Goal: Task Accomplishment & Management: Manage account settings

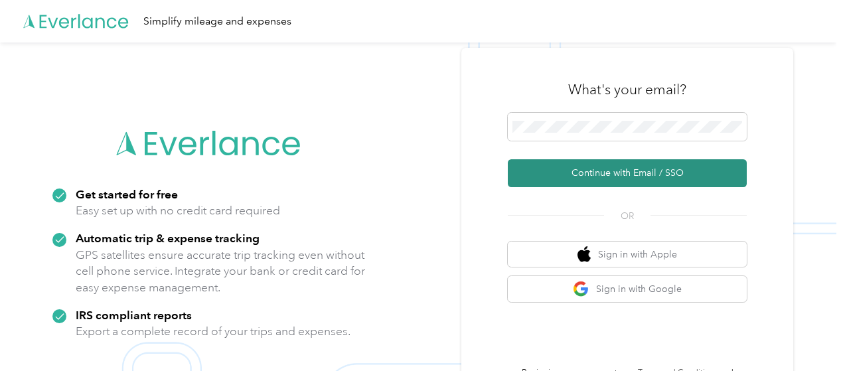
click at [611, 175] on button "Continue with Email / SSO" at bounding box center [627, 173] width 239 height 28
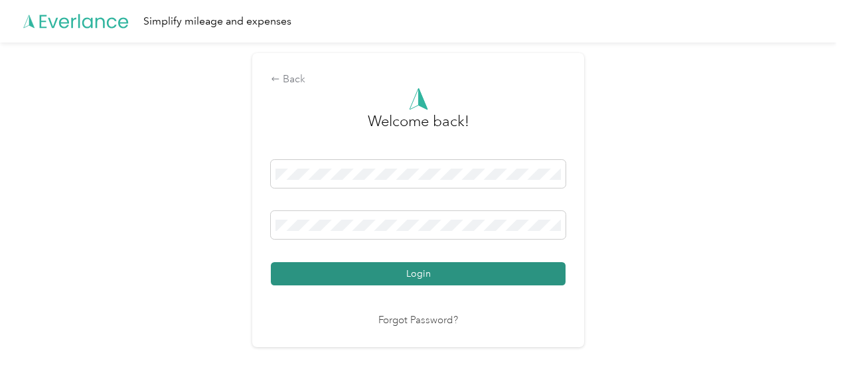
click at [416, 278] on button "Login" at bounding box center [418, 273] width 295 height 23
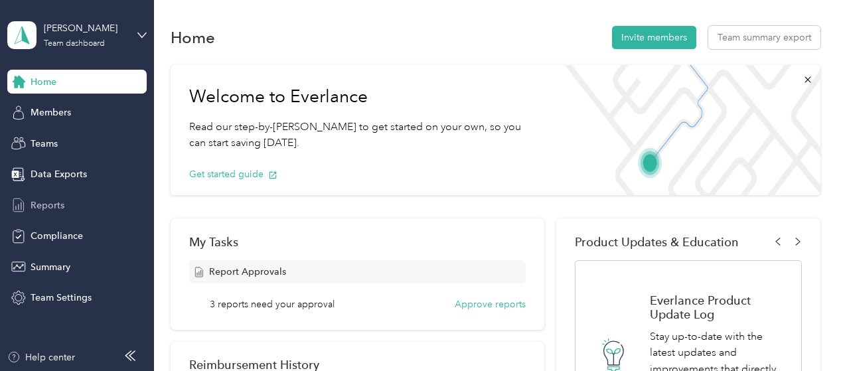
click at [46, 202] on span "Reports" at bounding box center [48, 205] width 34 height 14
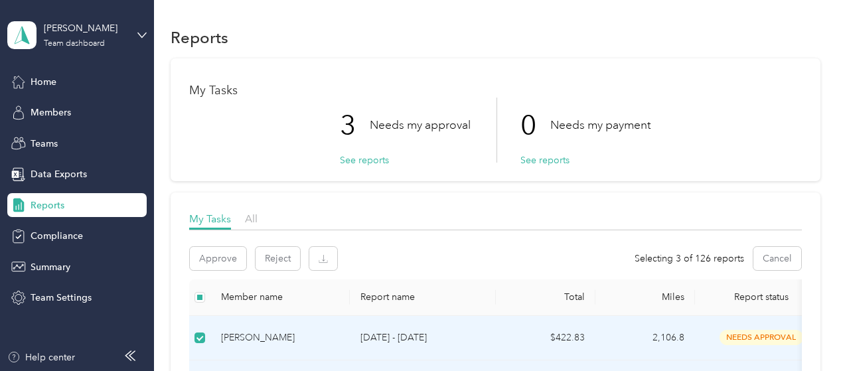
scroll to position [199, 0]
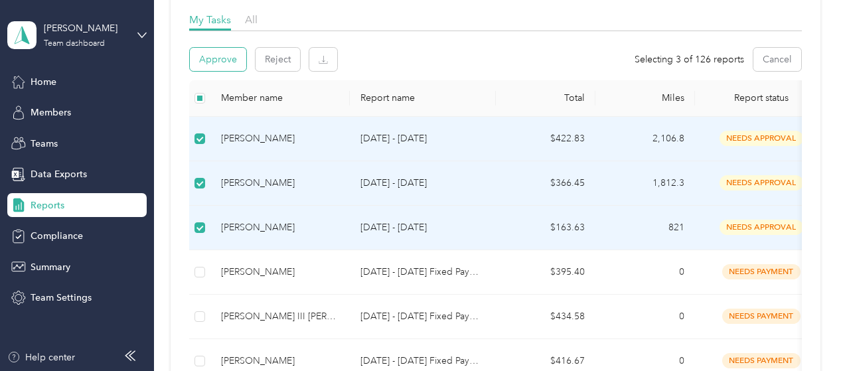
click at [221, 60] on button "Approve" at bounding box center [218, 59] width 56 height 23
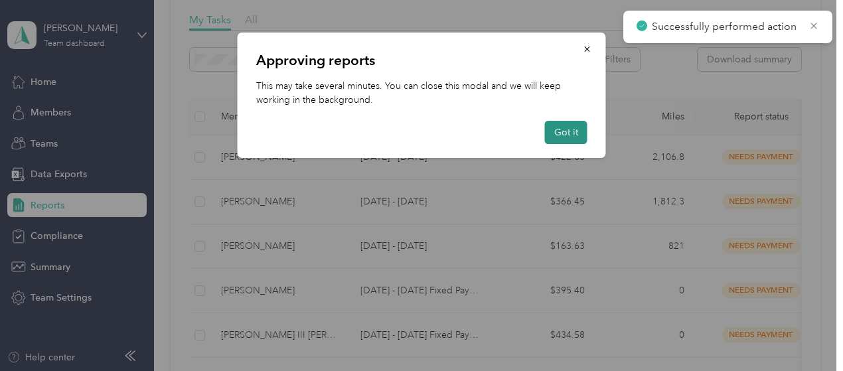
click at [567, 135] on button "Got it" at bounding box center [566, 132] width 42 height 23
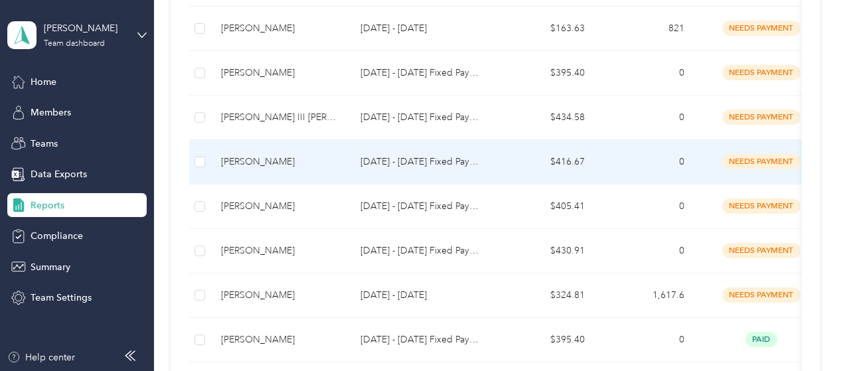
scroll to position [0, 0]
